Goal: Task Accomplishment & Management: Use online tool/utility

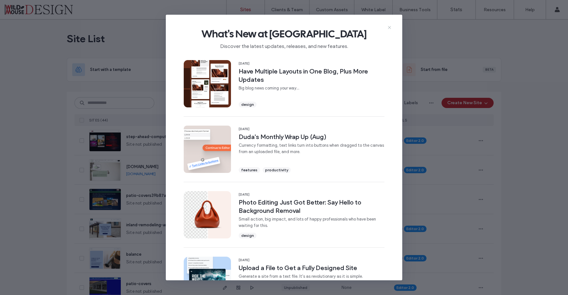
click at [388, 25] on icon at bounding box center [389, 27] width 5 height 5
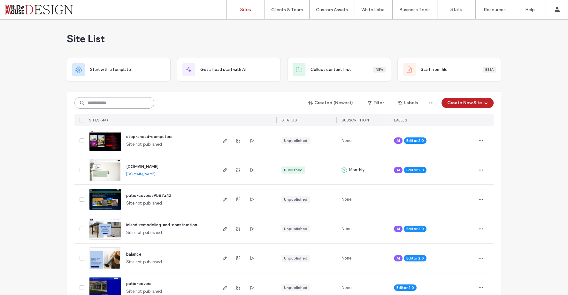
click at [121, 101] on input at bounding box center [114, 103] width 80 height 12
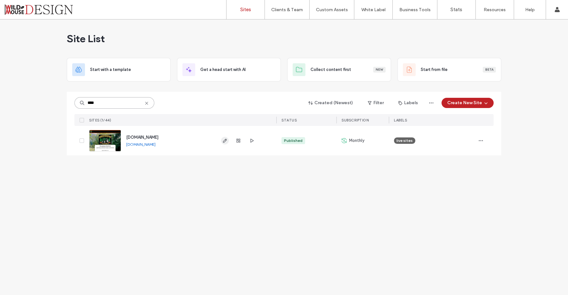
type input "****"
click at [226, 140] on icon "button" at bounding box center [224, 140] width 5 height 5
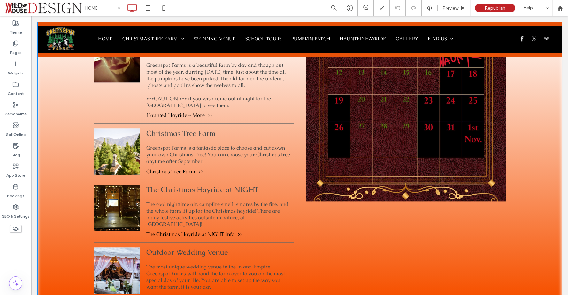
scroll to position [596, 0]
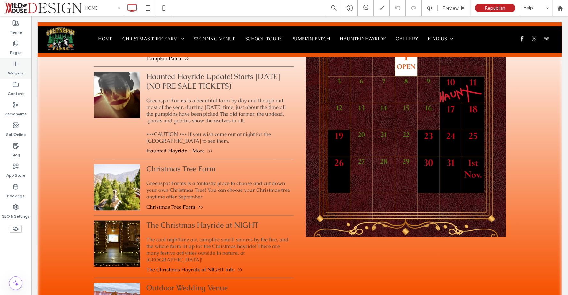
click at [18, 68] on label "Widgets" at bounding box center [16, 71] width 16 height 9
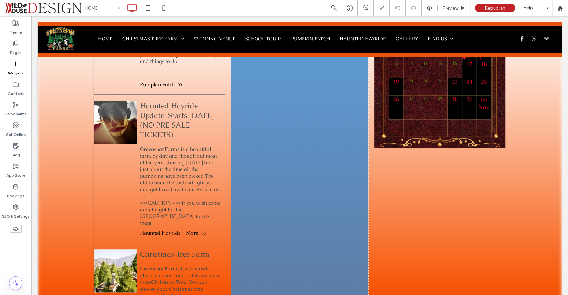
scroll to position [628, 0]
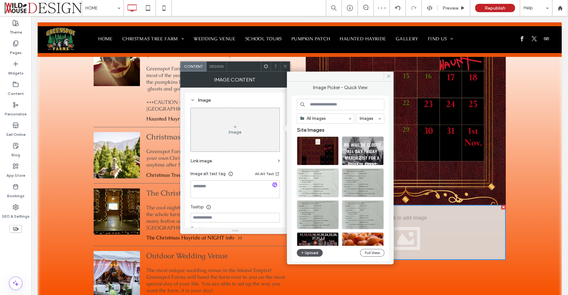
click at [316, 251] on button "Upload" at bounding box center [310, 253] width 26 height 8
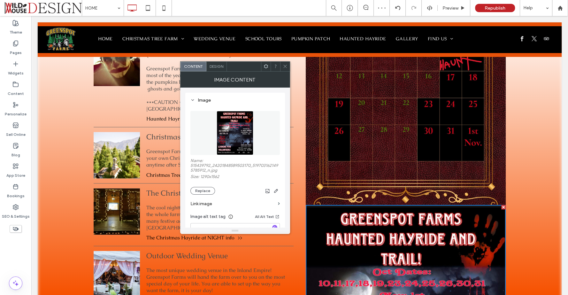
click at [287, 66] on icon at bounding box center [285, 66] width 5 height 5
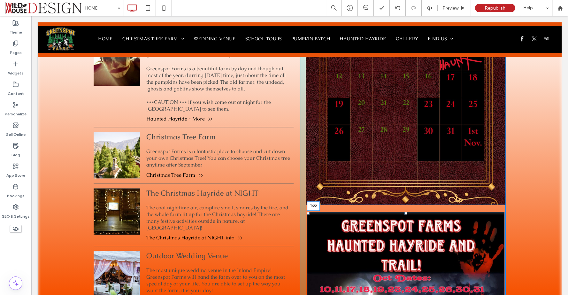
drag, startPoint x: 402, startPoint y: 194, endPoint x: 402, endPoint y: 201, distance: 7.4
click at [405, 212] on div at bounding box center [406, 213] width 3 height 3
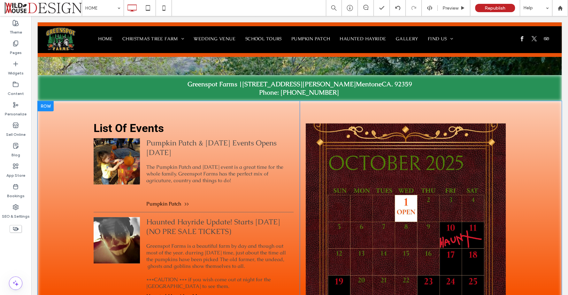
scroll to position [415, 0]
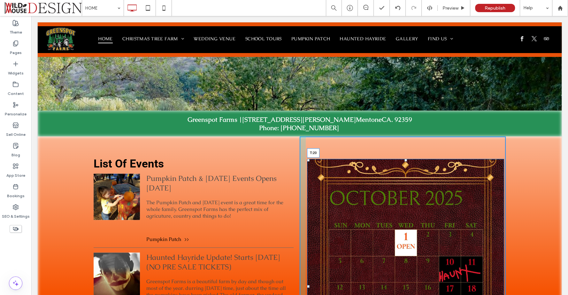
drag, startPoint x: 401, startPoint y: 152, endPoint x: 400, endPoint y: 136, distance: 16.0
click at [405, 159] on div at bounding box center [406, 160] width 3 height 3
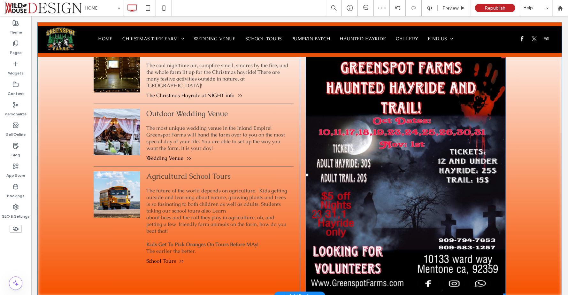
scroll to position [806, 0]
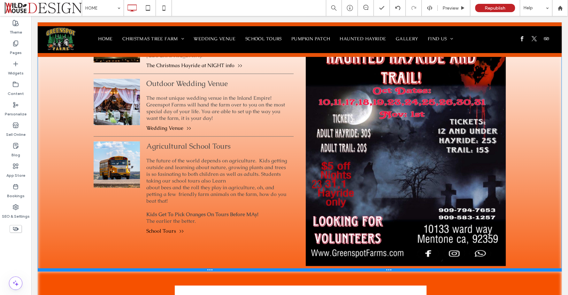
drag, startPoint x: 512, startPoint y: 244, endPoint x: 517, endPoint y: 254, distance: 11.3
click at [517, 268] on div at bounding box center [300, 269] width 524 height 3
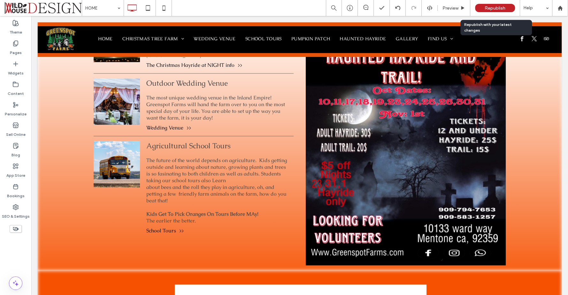
click at [487, 7] on span "Republish" at bounding box center [495, 7] width 21 height 5
click at [487, 7] on body ".wqwq-1{fill:#231f20;} .cls-1q, .cls-2q { fill-rule: evenodd; } .cls-2q { fill:…" at bounding box center [284, 147] width 568 height 295
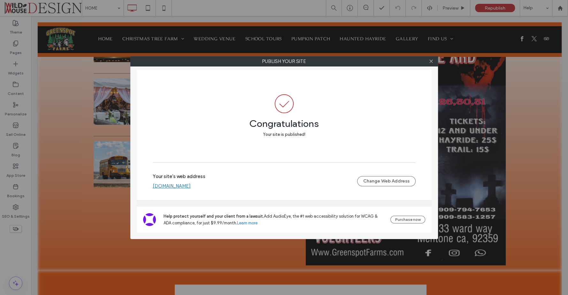
click at [435, 60] on div at bounding box center [432, 62] width 10 height 10
click at [430, 61] on icon at bounding box center [431, 61] width 5 height 5
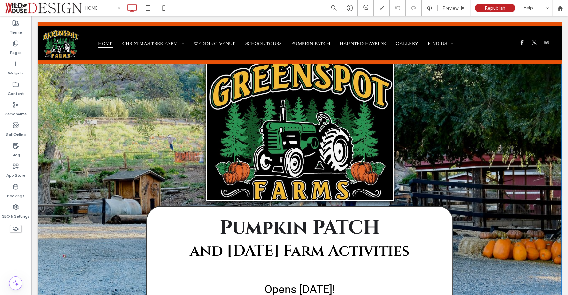
scroll to position [0, 0]
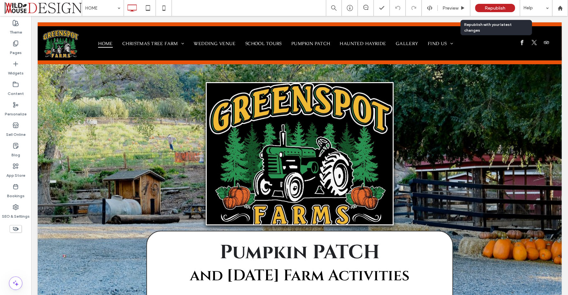
click at [486, 7] on span "Republish" at bounding box center [495, 7] width 21 height 5
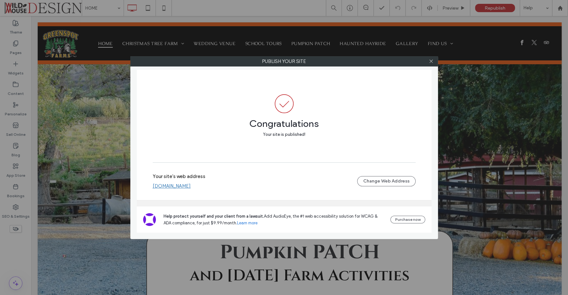
click at [184, 185] on link "[DOMAIN_NAME]" at bounding box center [172, 186] width 38 height 6
